Goal: Information Seeking & Learning: Learn about a topic

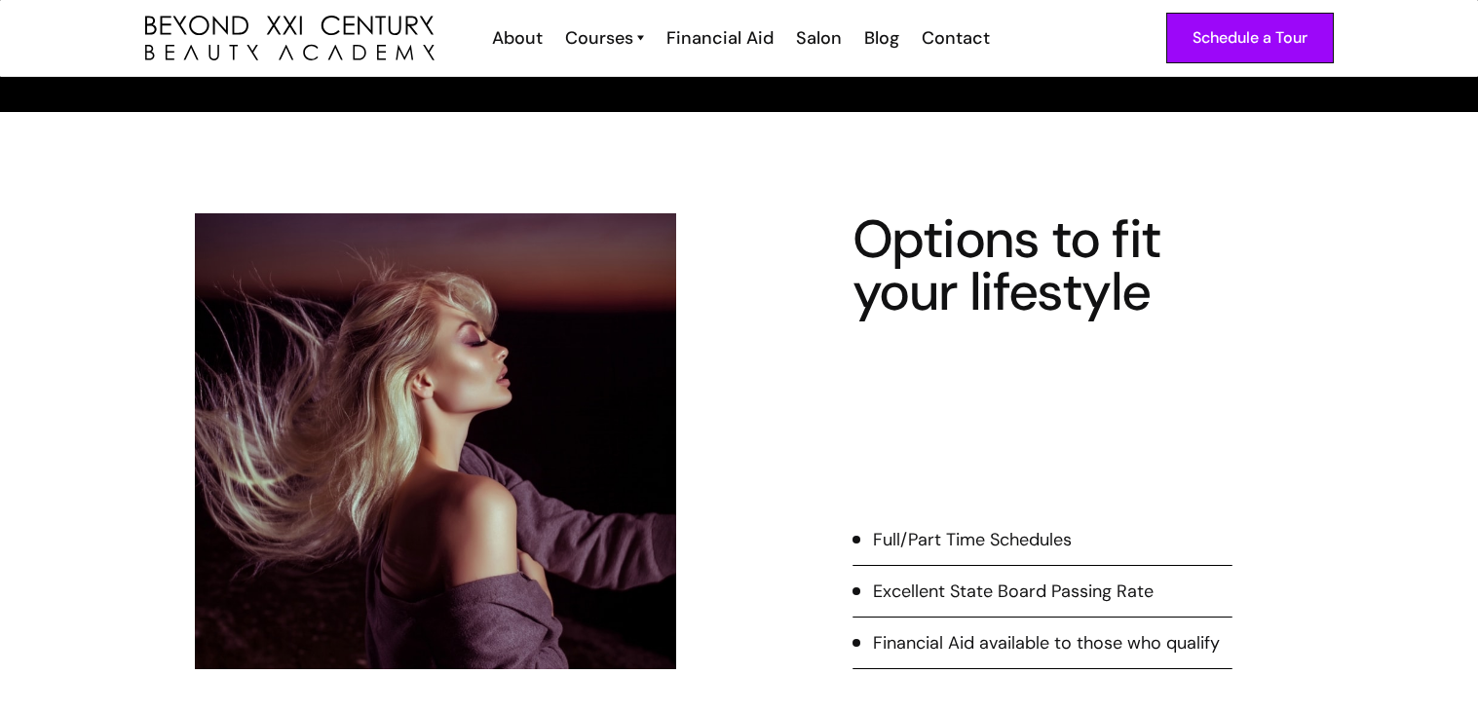
scroll to position [308, 0]
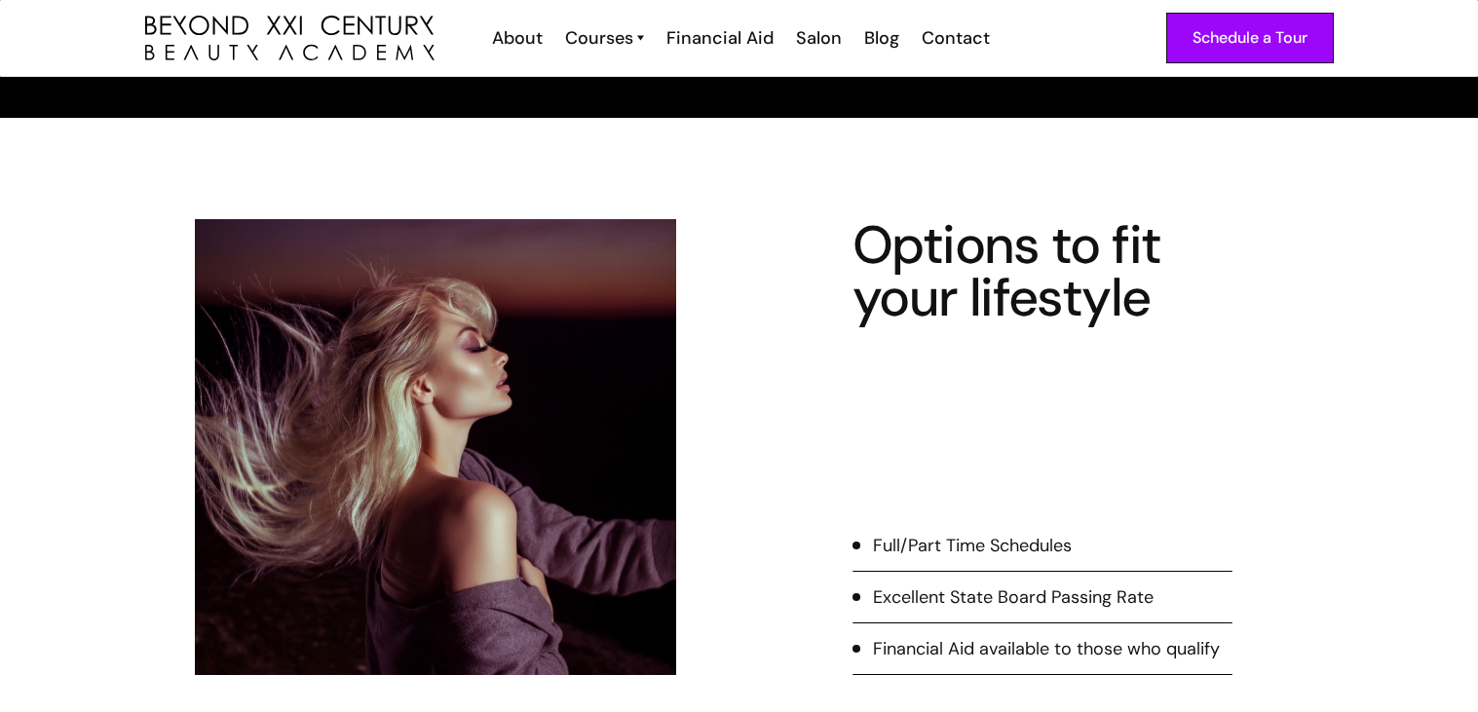
click at [1132, 655] on div "Financial Aid available to those who qualify" at bounding box center [1046, 648] width 347 height 25
click at [888, 43] on div "Blog" at bounding box center [881, 37] width 35 height 25
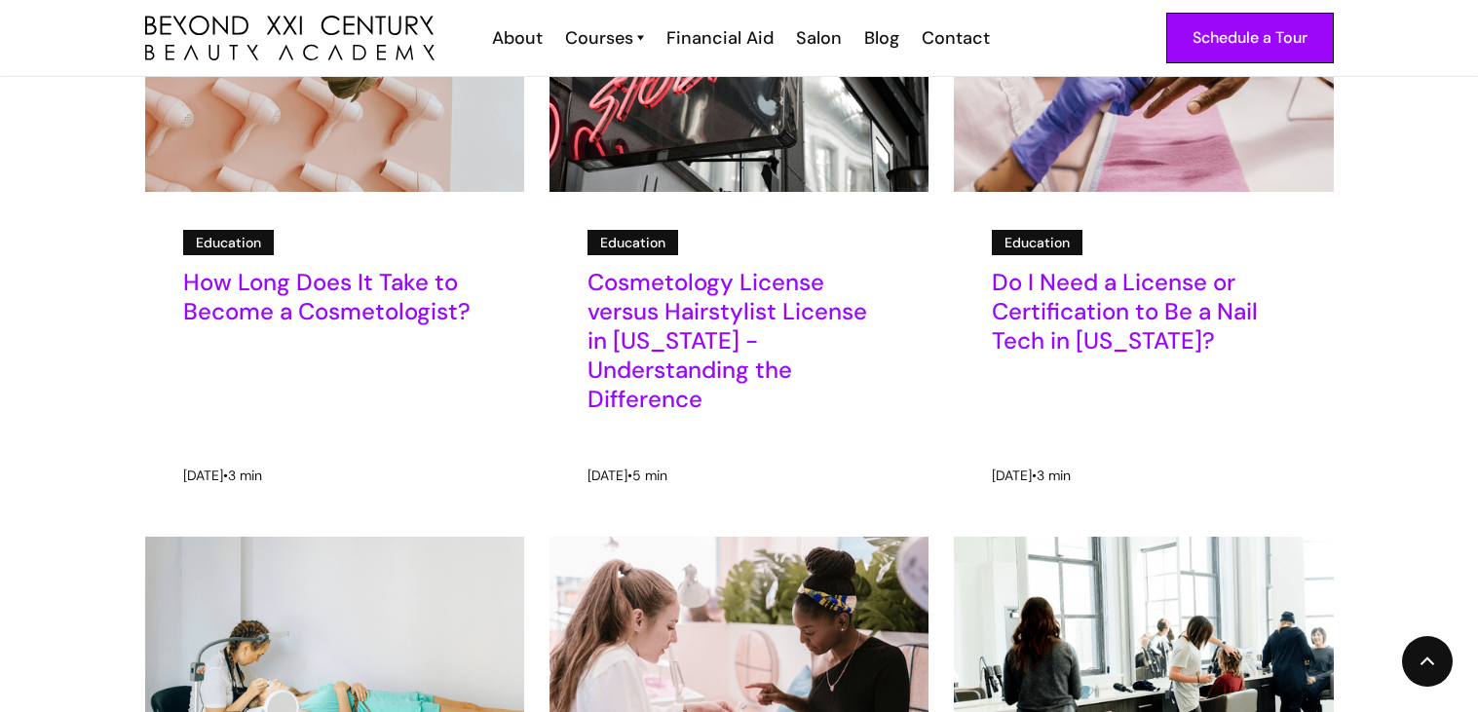
scroll to position [1043, 0]
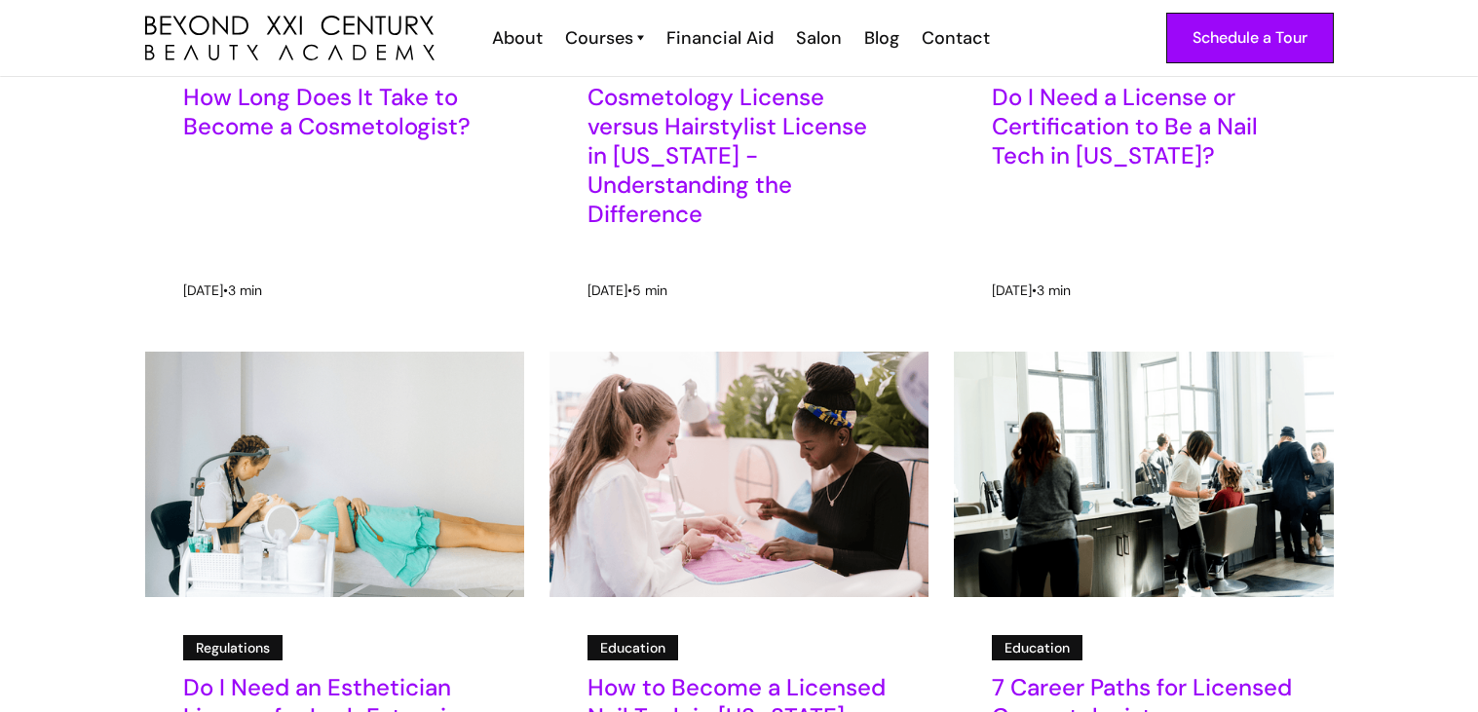
scroll to position [1197, 0]
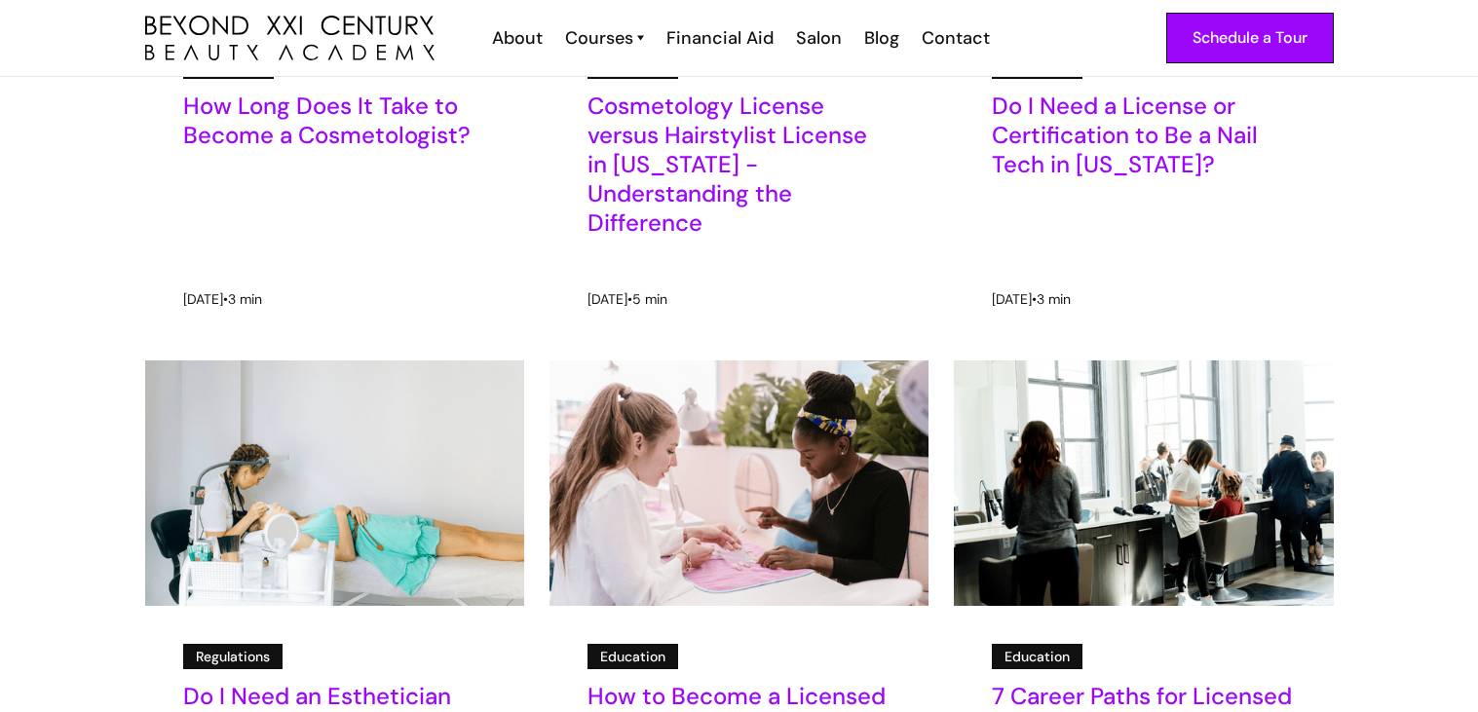
click at [397, 142] on h5 "How Long Does It Take to Become a Cosmetologist?" at bounding box center [334, 121] width 303 height 58
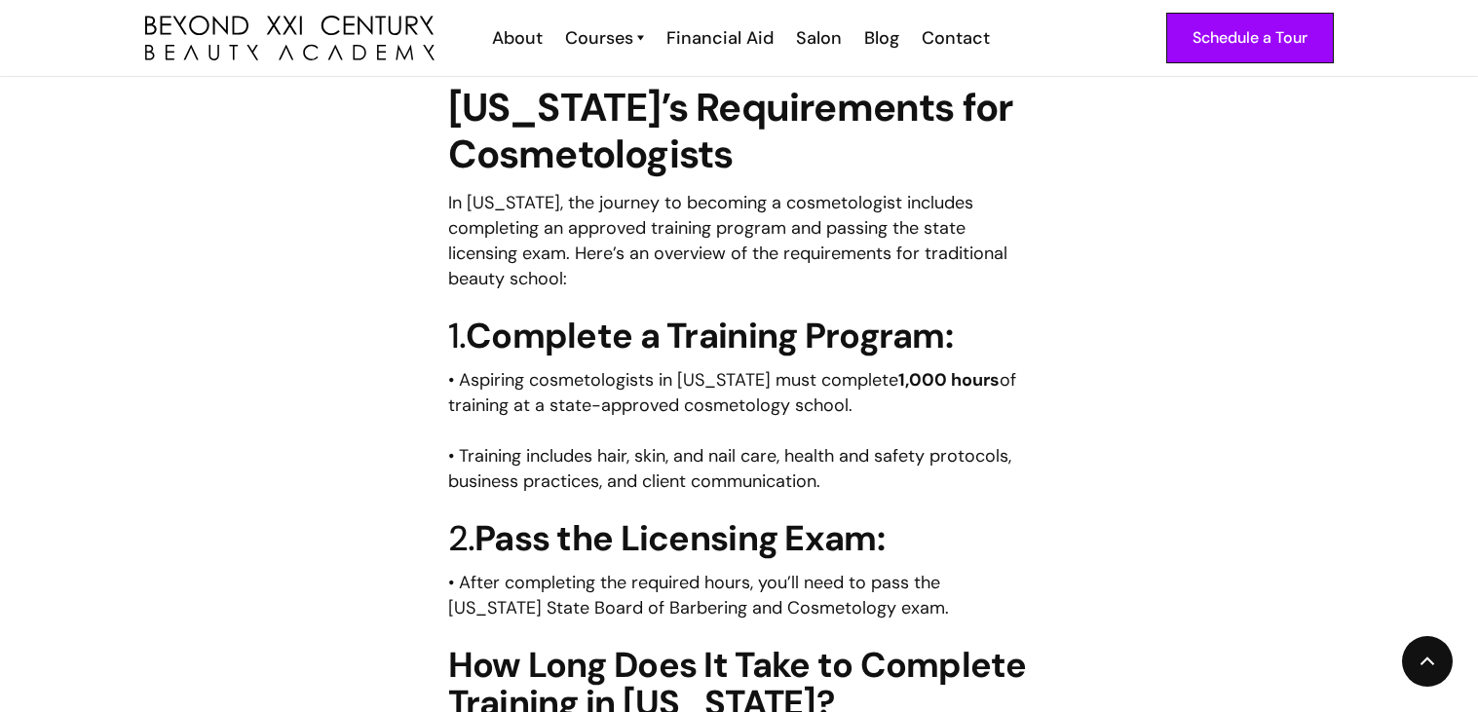
scroll to position [1107, 0]
